Goal: Task Accomplishment & Management: Complete application form

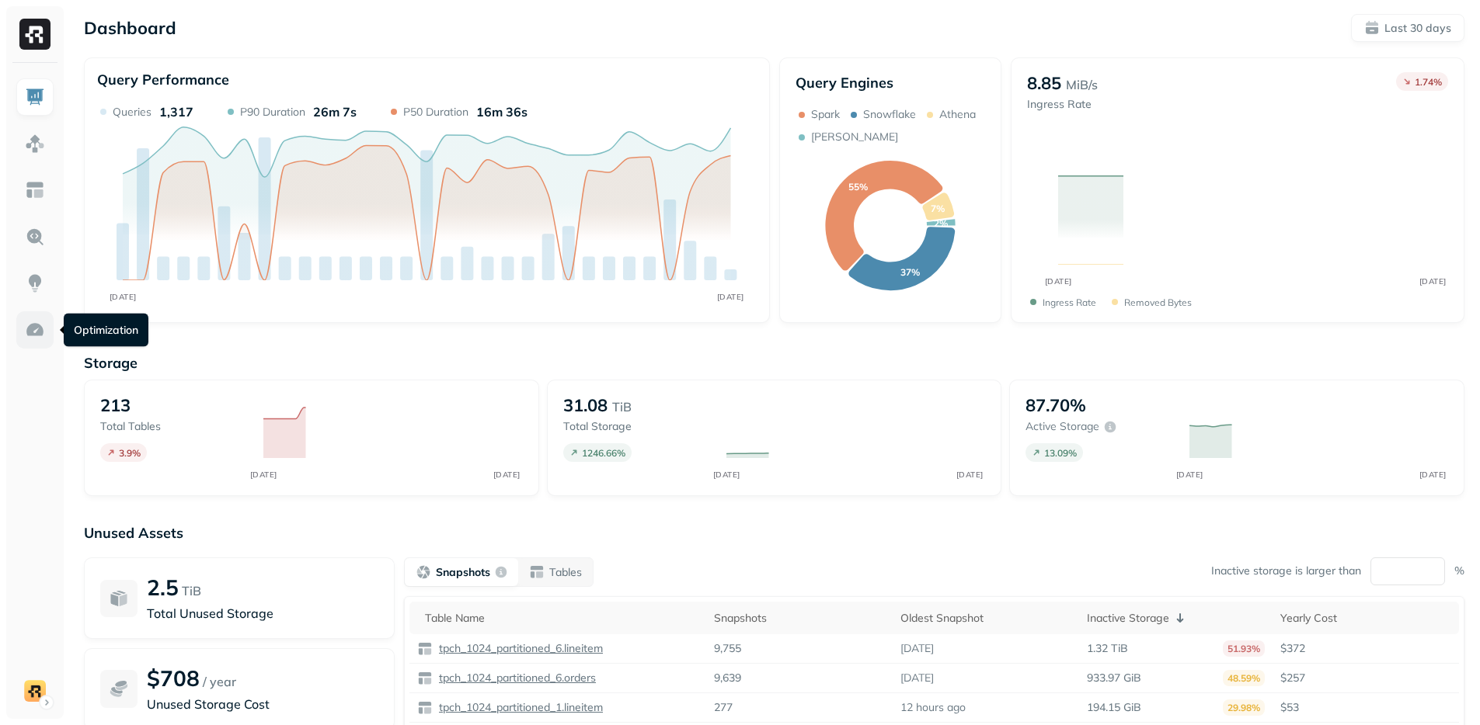
click at [26, 333] on img at bounding box center [35, 330] width 20 height 20
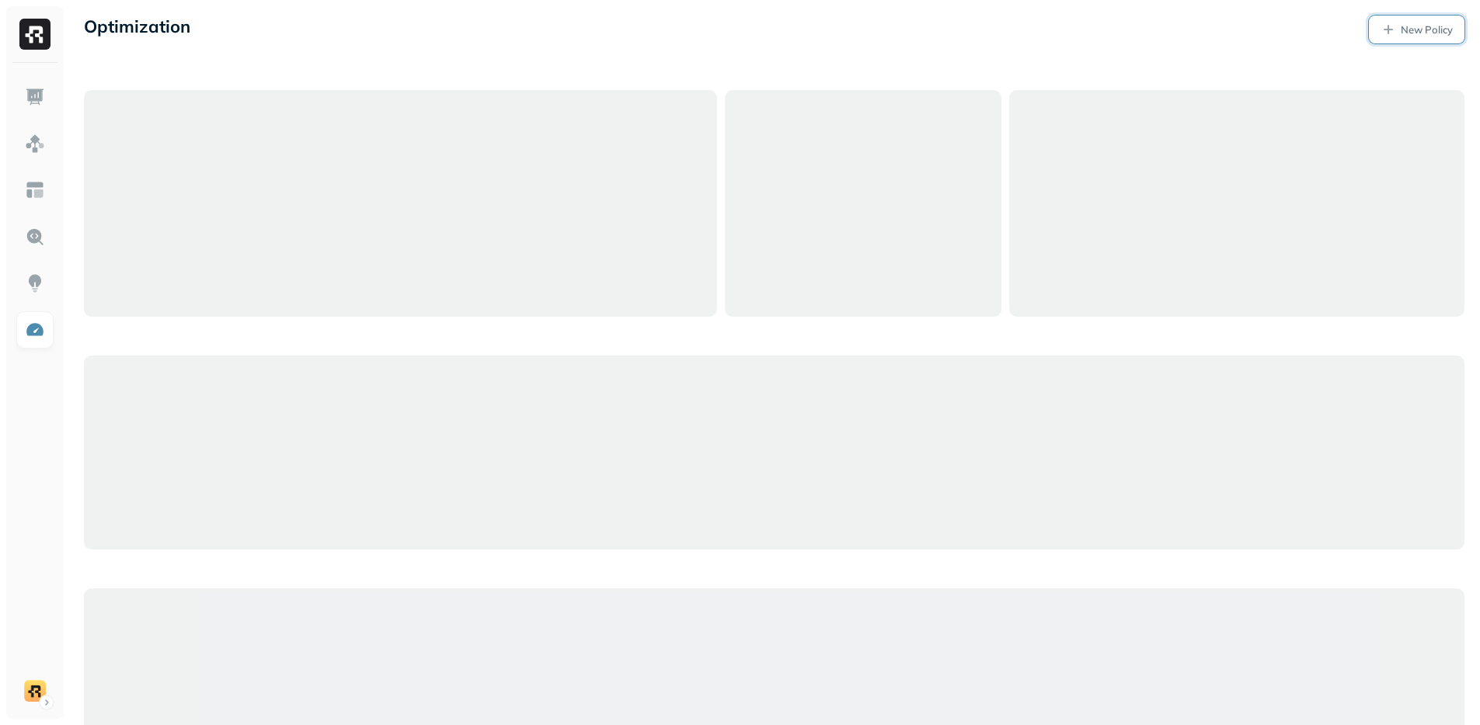
click at [1437, 28] on p "New Policy" at bounding box center [1426, 30] width 52 height 15
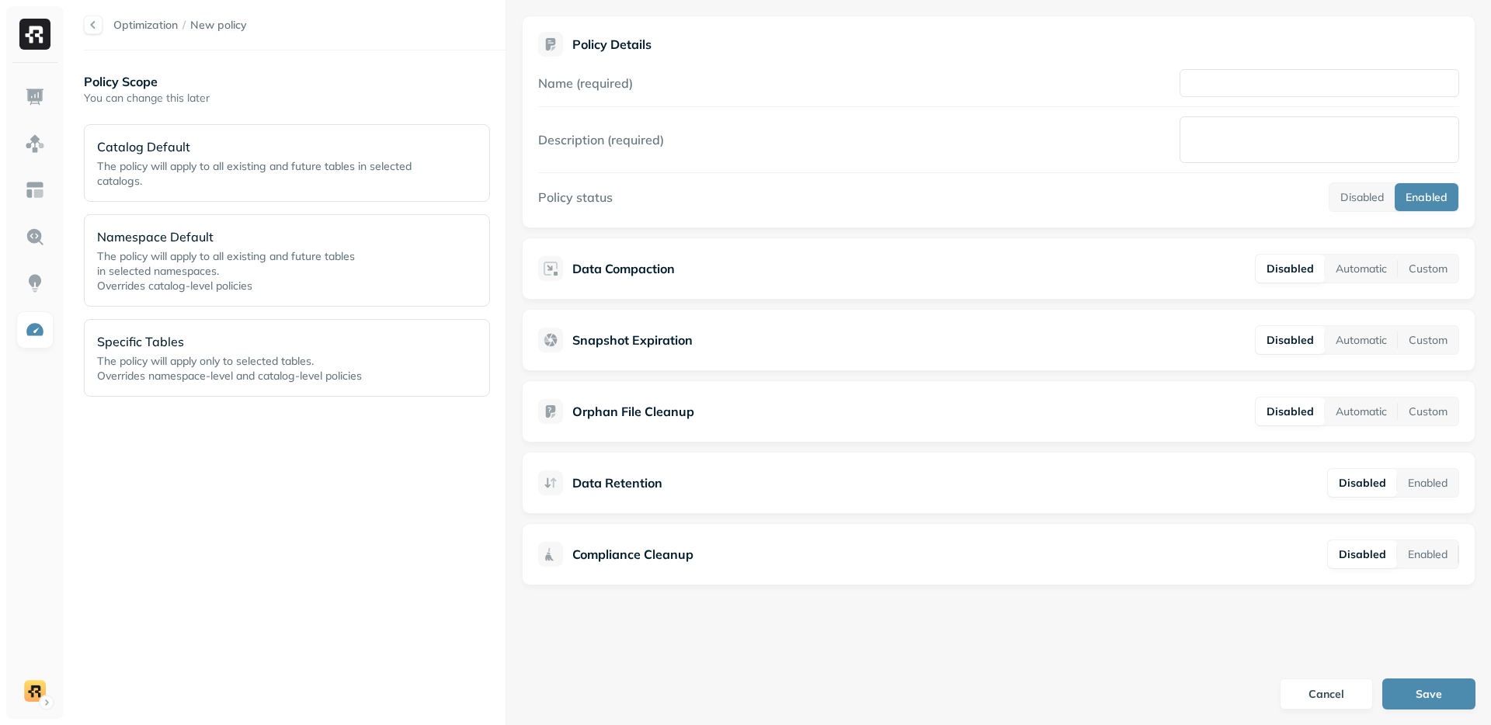
click at [342, 601] on div "Policy Scope You can change this later Catalog Default The policy will apply to…" at bounding box center [295, 388] width 422 height 644
click at [325, 594] on div "Policy Scope You can change this later Catalog Default The policy will apply to…" at bounding box center [295, 388] width 422 height 644
click at [329, 572] on div "Policy Scope You can change this later Catalog Default The policy will apply to…" at bounding box center [295, 388] width 422 height 644
click at [328, 572] on div "Policy Scope You can change this later Catalog Default The policy will apply to…" at bounding box center [295, 388] width 422 height 644
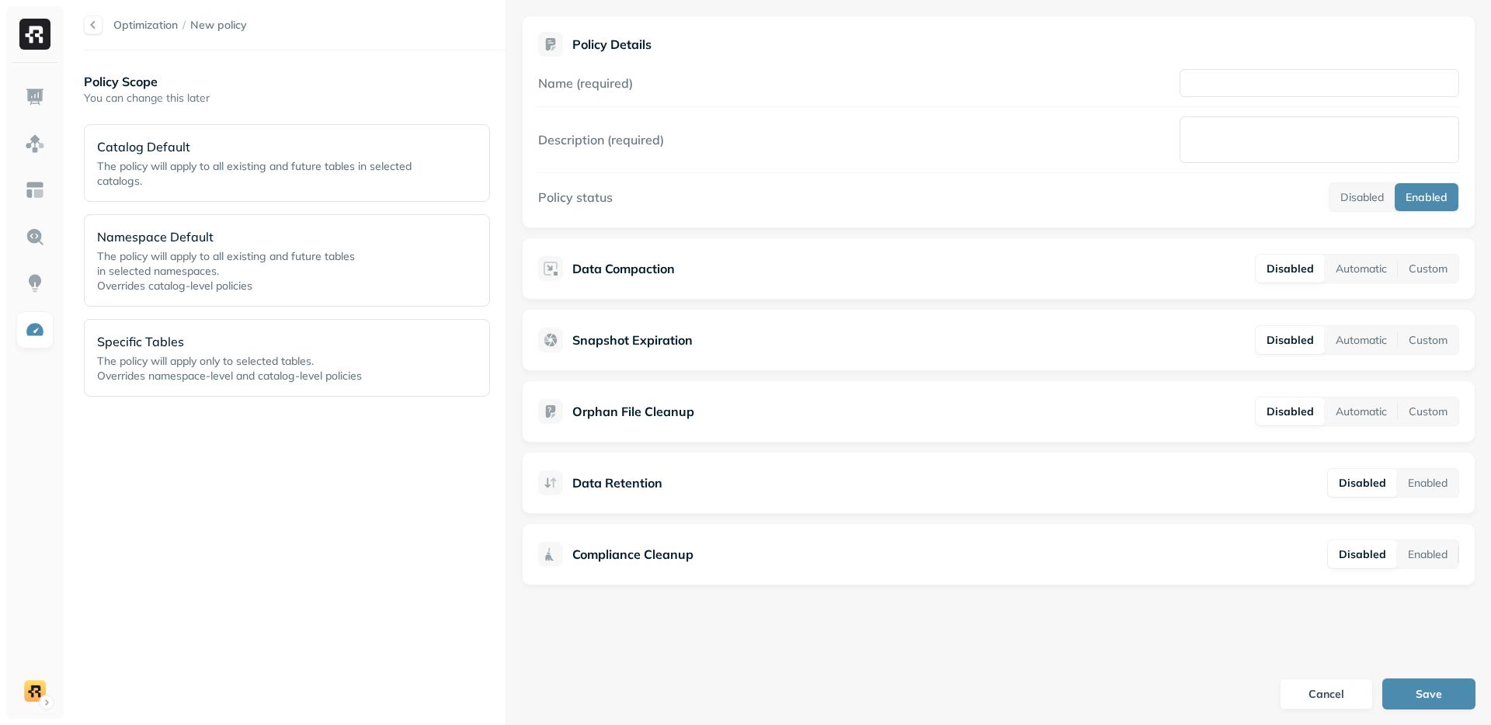
click at [329, 572] on div "Policy Scope You can change this later Catalog Default The policy will apply to…" at bounding box center [295, 388] width 422 height 644
click at [1359, 273] on button "Automatic" at bounding box center [1361, 269] width 73 height 28
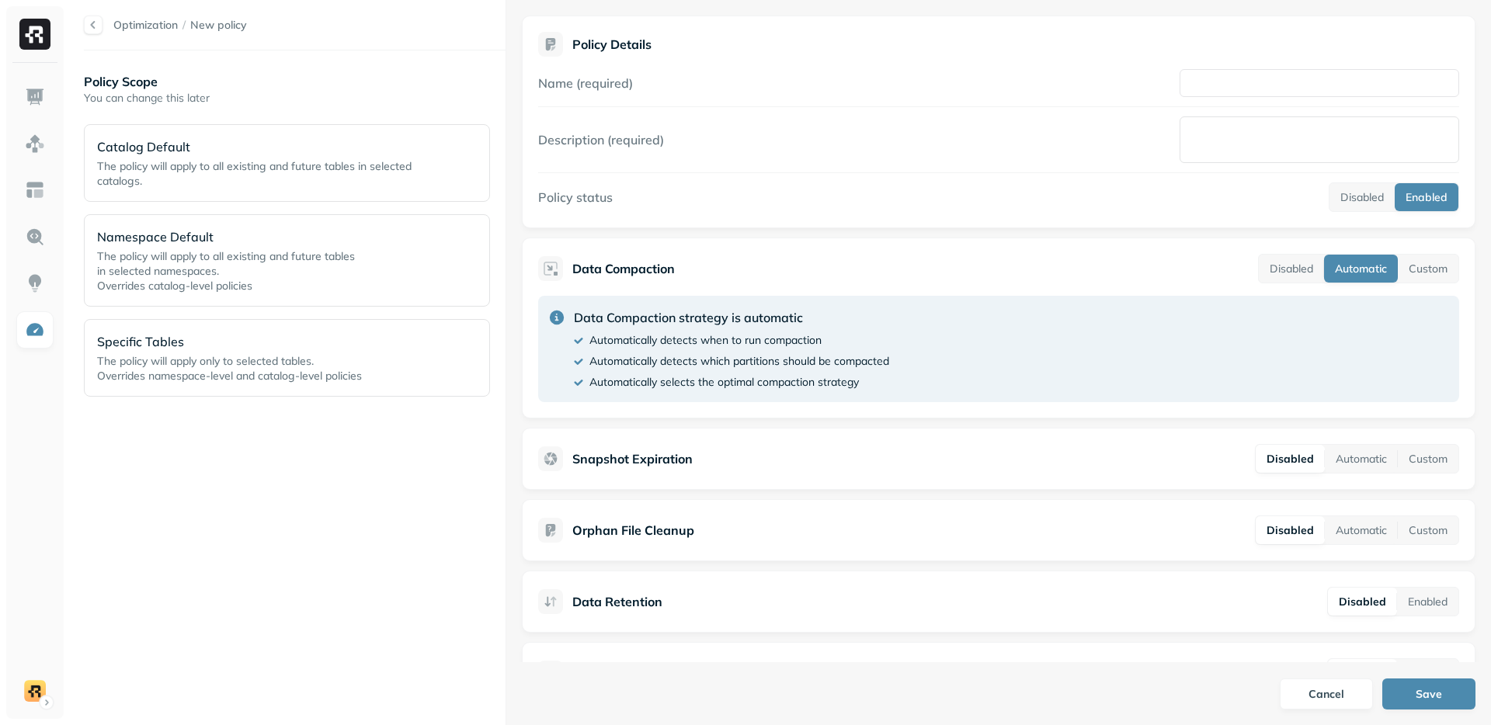
click at [1355, 330] on div "Data Compaction strategy is automatic Automatically detects when to run compact…" at bounding box center [998, 349] width 921 height 106
click at [1296, 284] on div "Data Compaction Disabled Automatic Custom Data Compaction strategy is automatic…" at bounding box center [999, 328] width 954 height 181
click at [1291, 274] on button "Disabled" at bounding box center [1291, 269] width 65 height 28
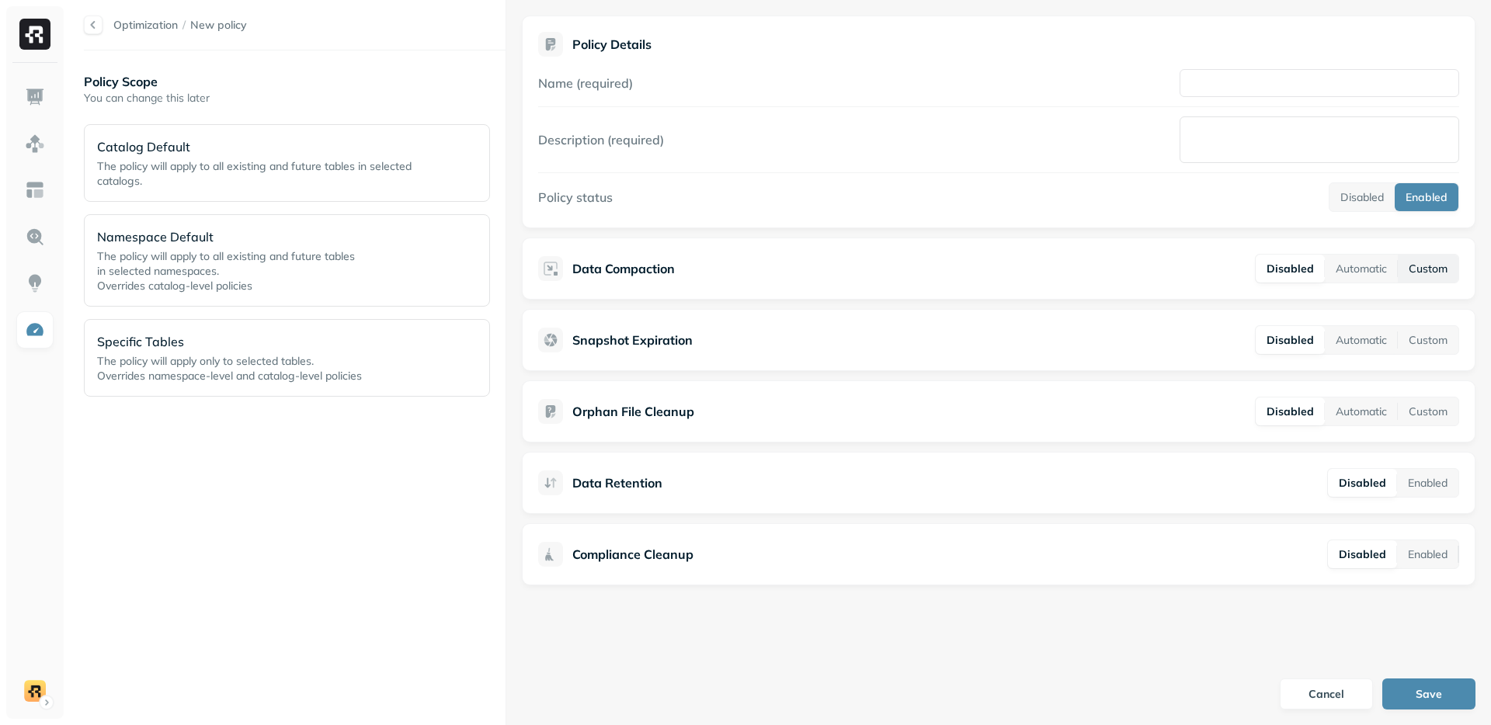
click at [1404, 259] on button "Custom" at bounding box center [1428, 269] width 61 height 28
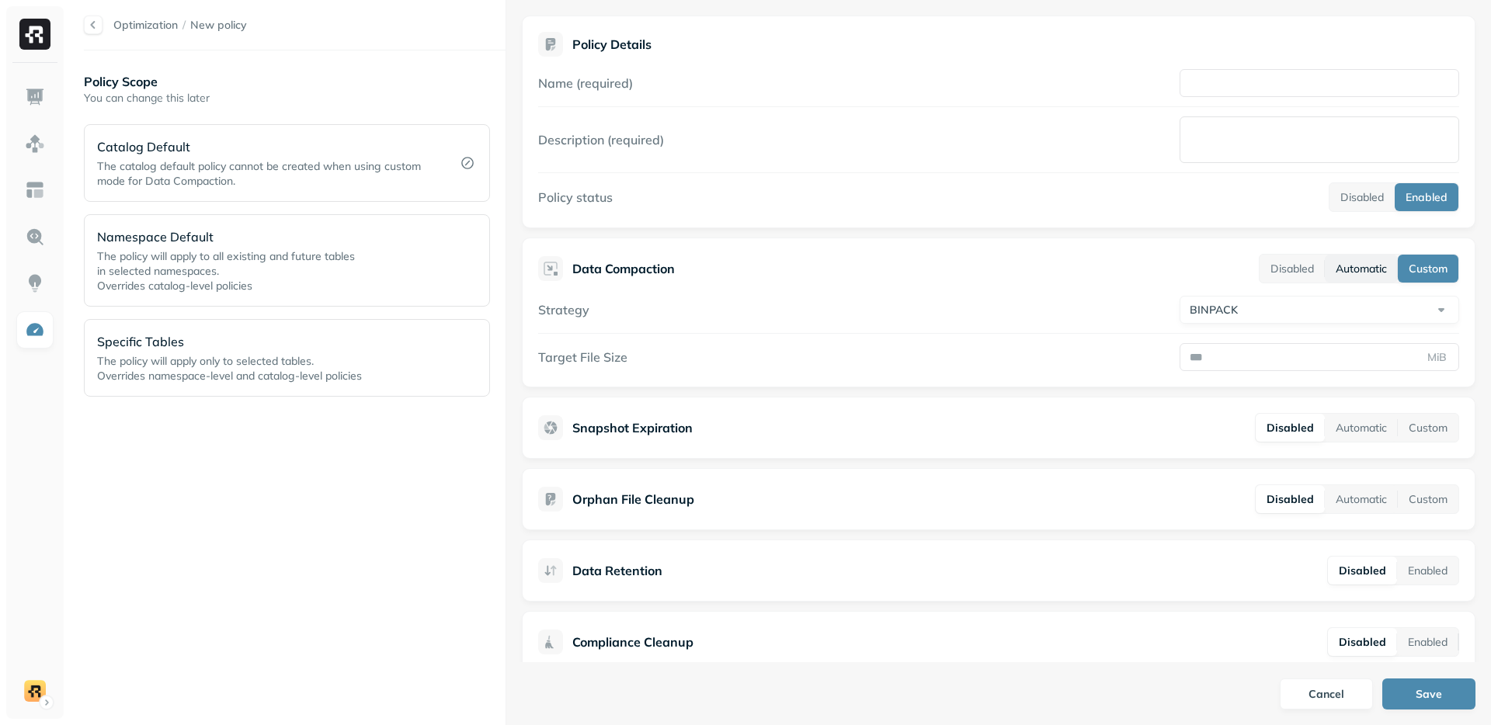
click at [1356, 269] on button "Automatic" at bounding box center [1361, 269] width 73 height 28
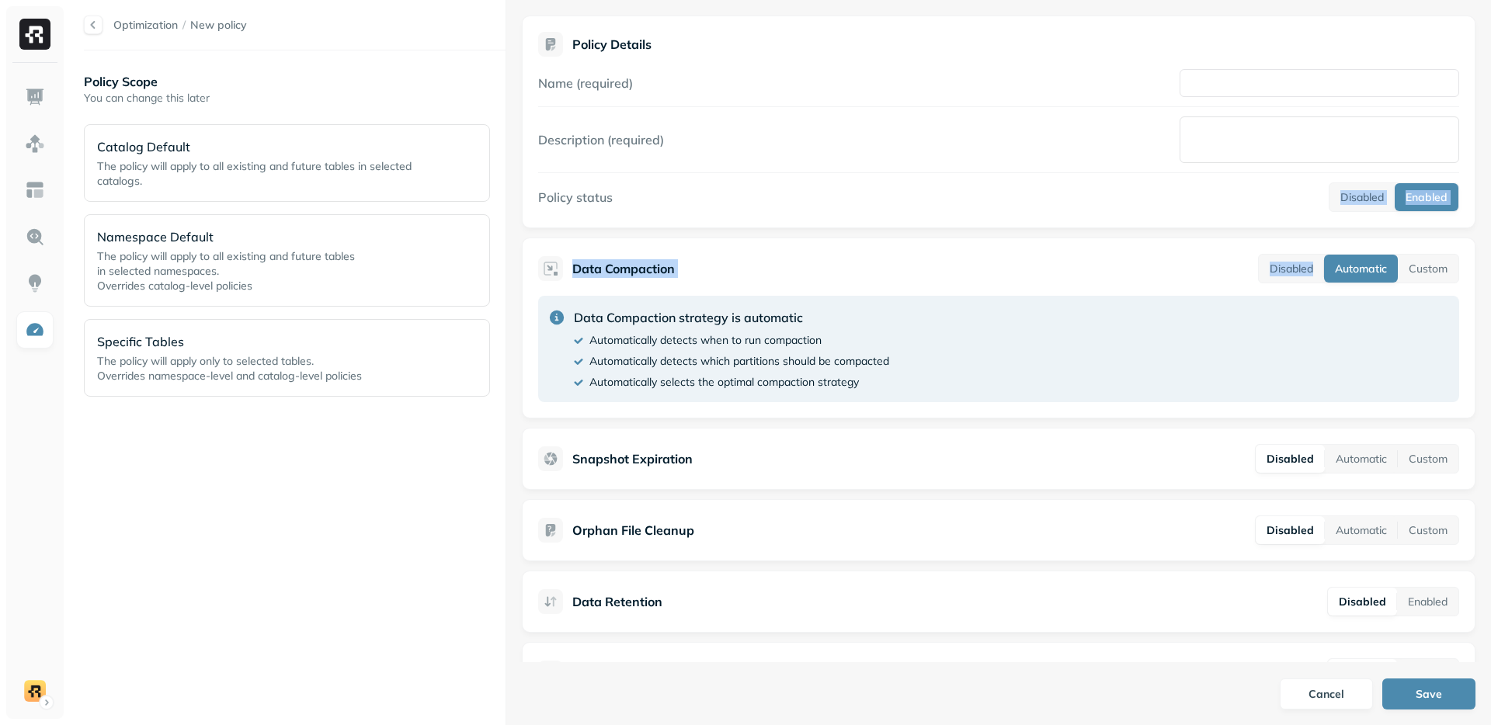
click at [1174, 419] on div "Policy Details Name (required) Description (required) Policy status Disabled En…" at bounding box center [998, 331] width 985 height 663
drag, startPoint x: 646, startPoint y: 272, endPoint x: 616, endPoint y: 269, distance: 30.5
click at [646, 272] on p "Data Compaction" at bounding box center [623, 268] width 103 height 19
click at [359, 517] on div "Policy Scope You can change this later Catalog Default The policy will apply to…" at bounding box center [295, 388] width 422 height 644
click at [322, 535] on div "Policy Scope You can change this later Catalog Default The policy will apply to…" at bounding box center [295, 388] width 422 height 644
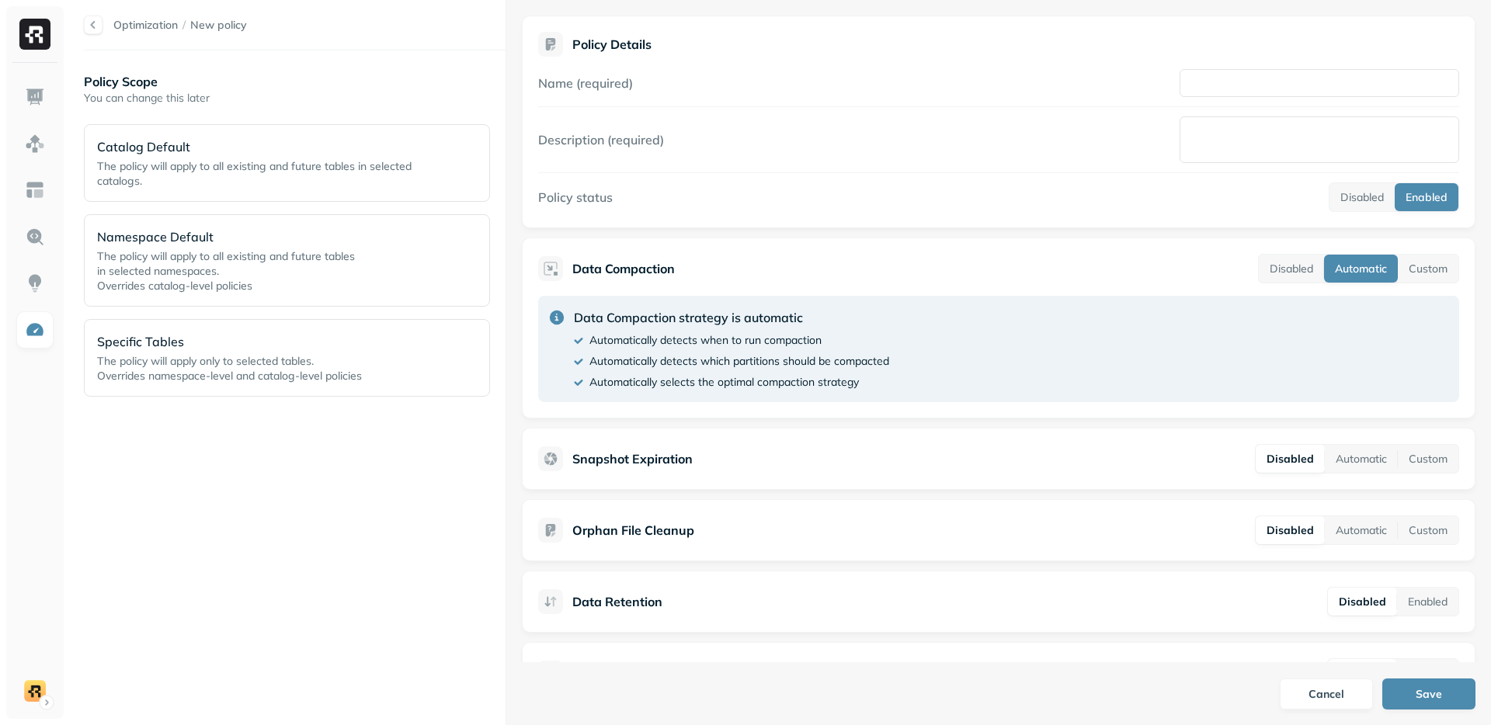
click at [368, 595] on div "Policy Scope You can change this later Catalog Default The policy will apply to…" at bounding box center [295, 388] width 422 height 644
